Goal: Information Seeking & Learning: Learn about a topic

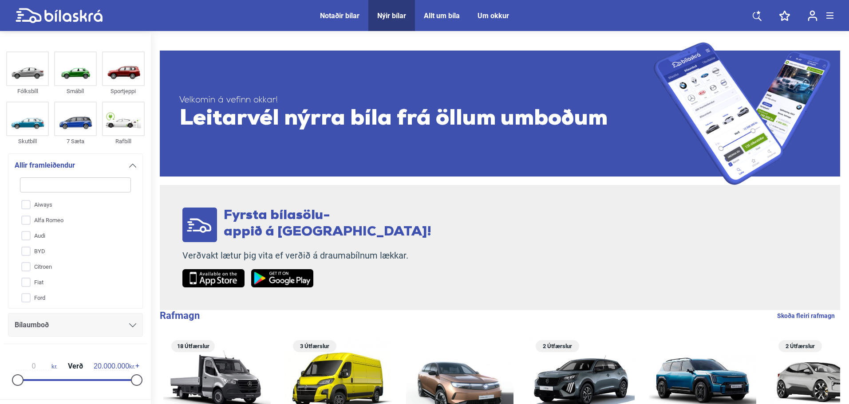
type input "f"
checkbox input "false"
type input "fo"
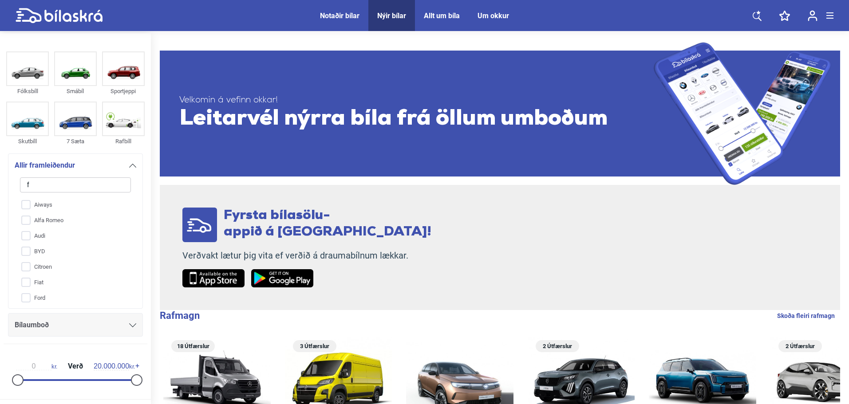
checkbox input "false"
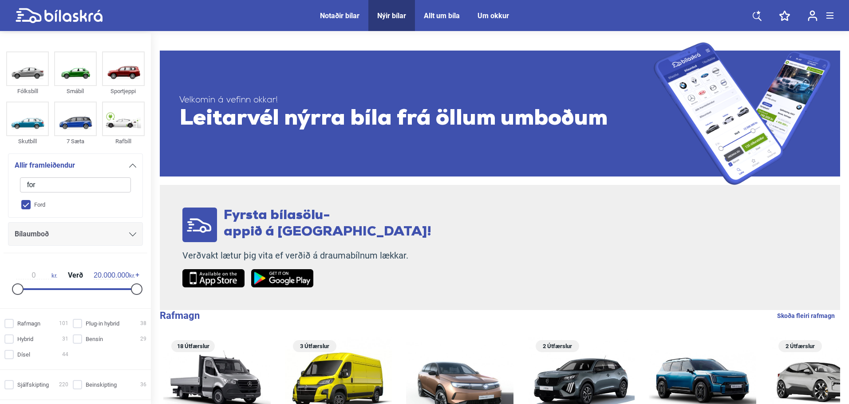
type input "ford"
checkbox input "true"
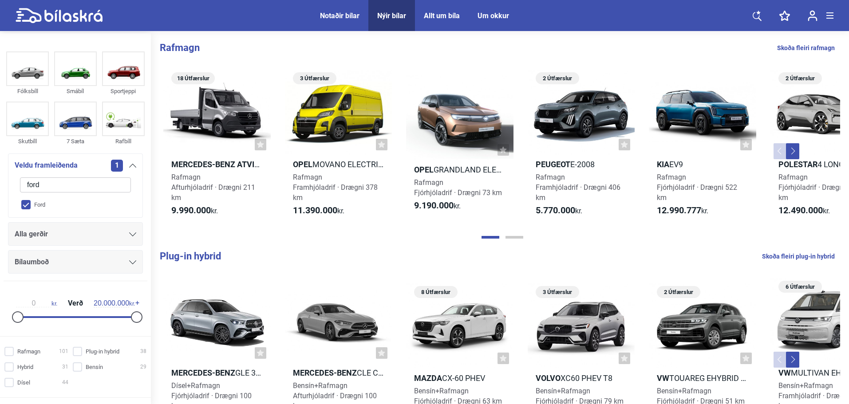
checkbox input "false"
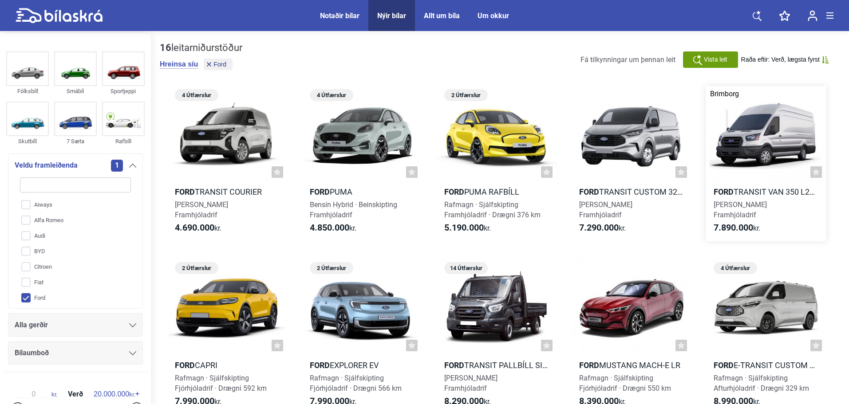
click at [765, 152] on div at bounding box center [766, 134] width 121 height 96
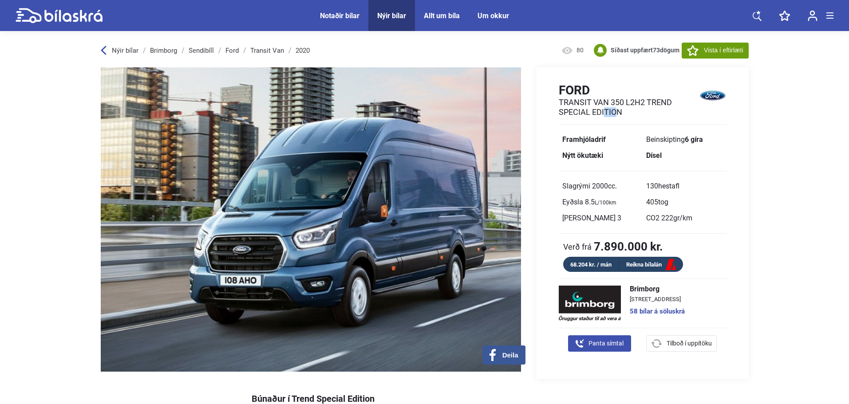
drag, startPoint x: 643, startPoint y: 100, endPoint x: 632, endPoint y: 99, distance: 11.2
click at [632, 99] on h2 "Transit Van 350 L2H2 Trend Special Edition" at bounding box center [629, 108] width 141 height 20
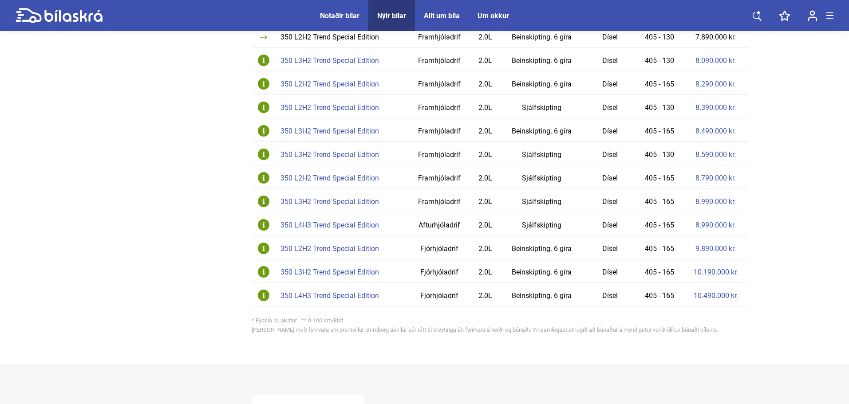
scroll to position [592, 0]
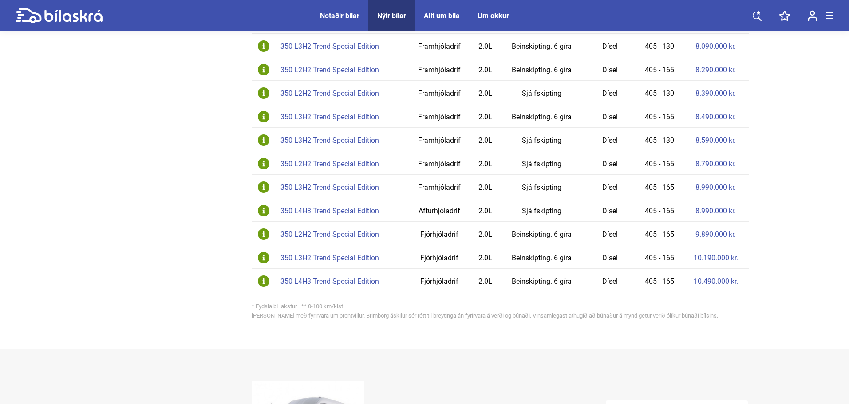
drag, startPoint x: 748, startPoint y: 119, endPoint x: 685, endPoint y: 117, distance: 62.6
click at [685, 117] on td "8.490.000 kr." at bounding box center [715, 116] width 65 height 24
